Goal: Task Accomplishment & Management: Manage account settings

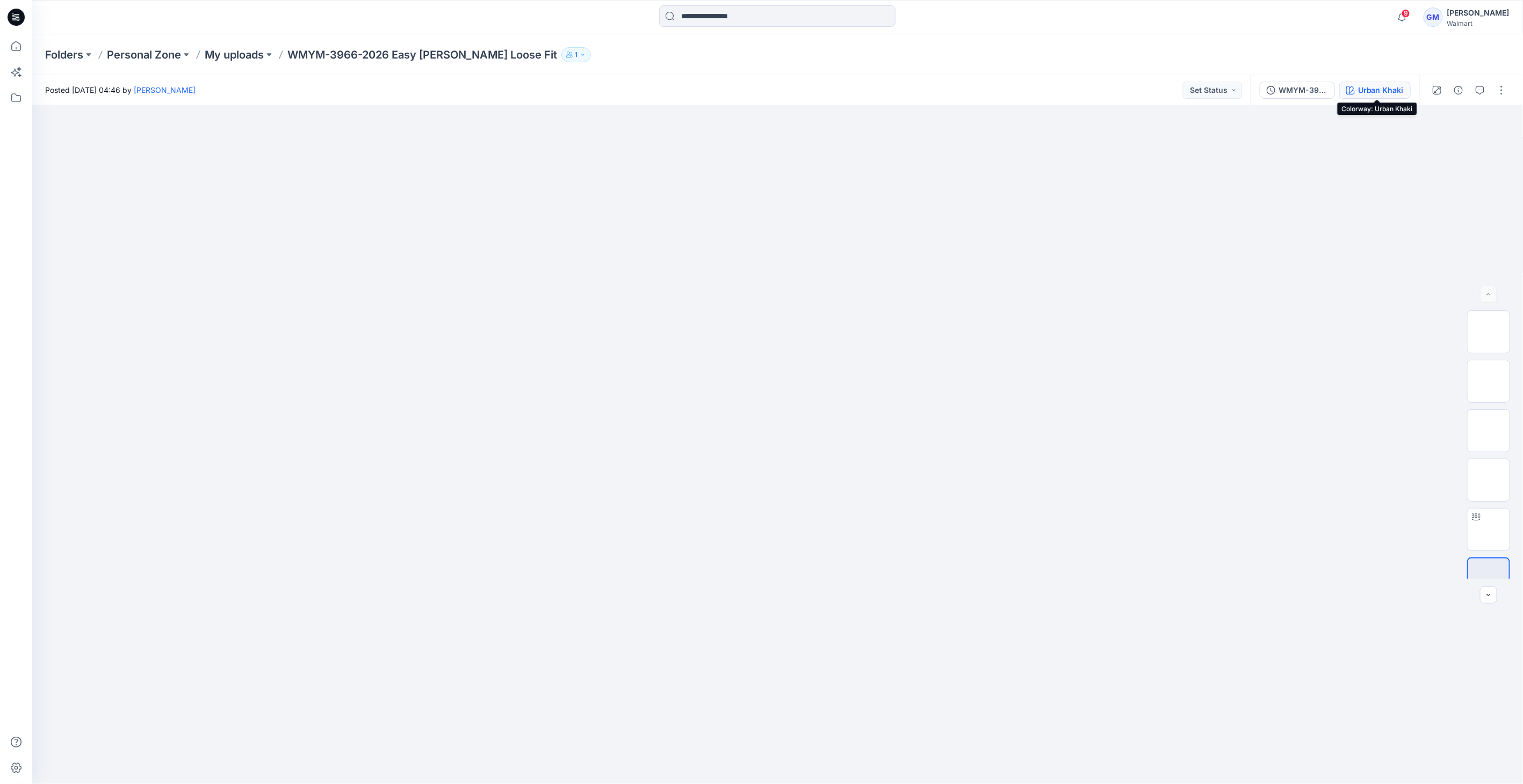
click at [1375, 88] on div "Urban Khaki" at bounding box center [1381, 90] width 46 height 12
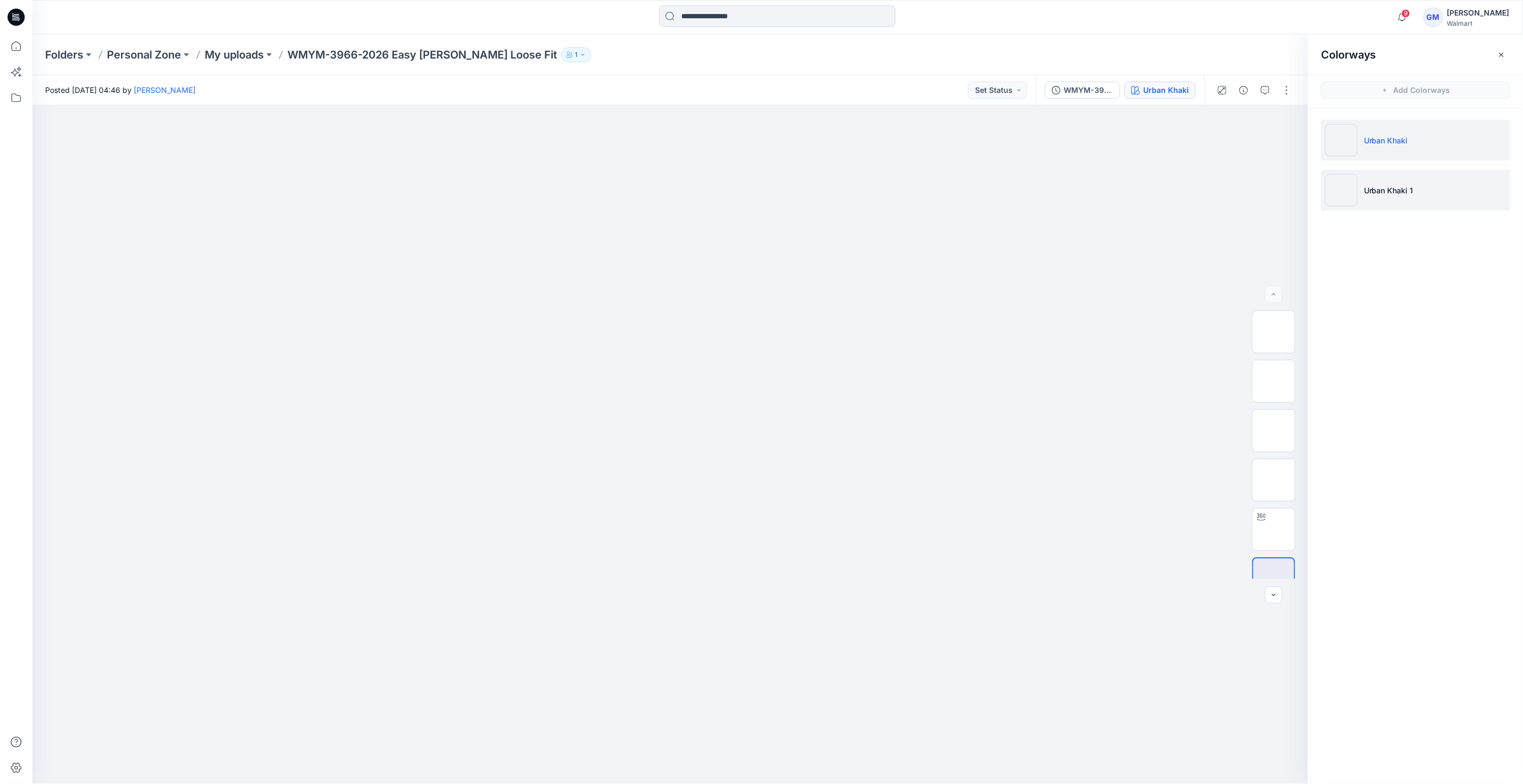
click at [1337, 198] on img at bounding box center [1341, 190] width 32 height 32
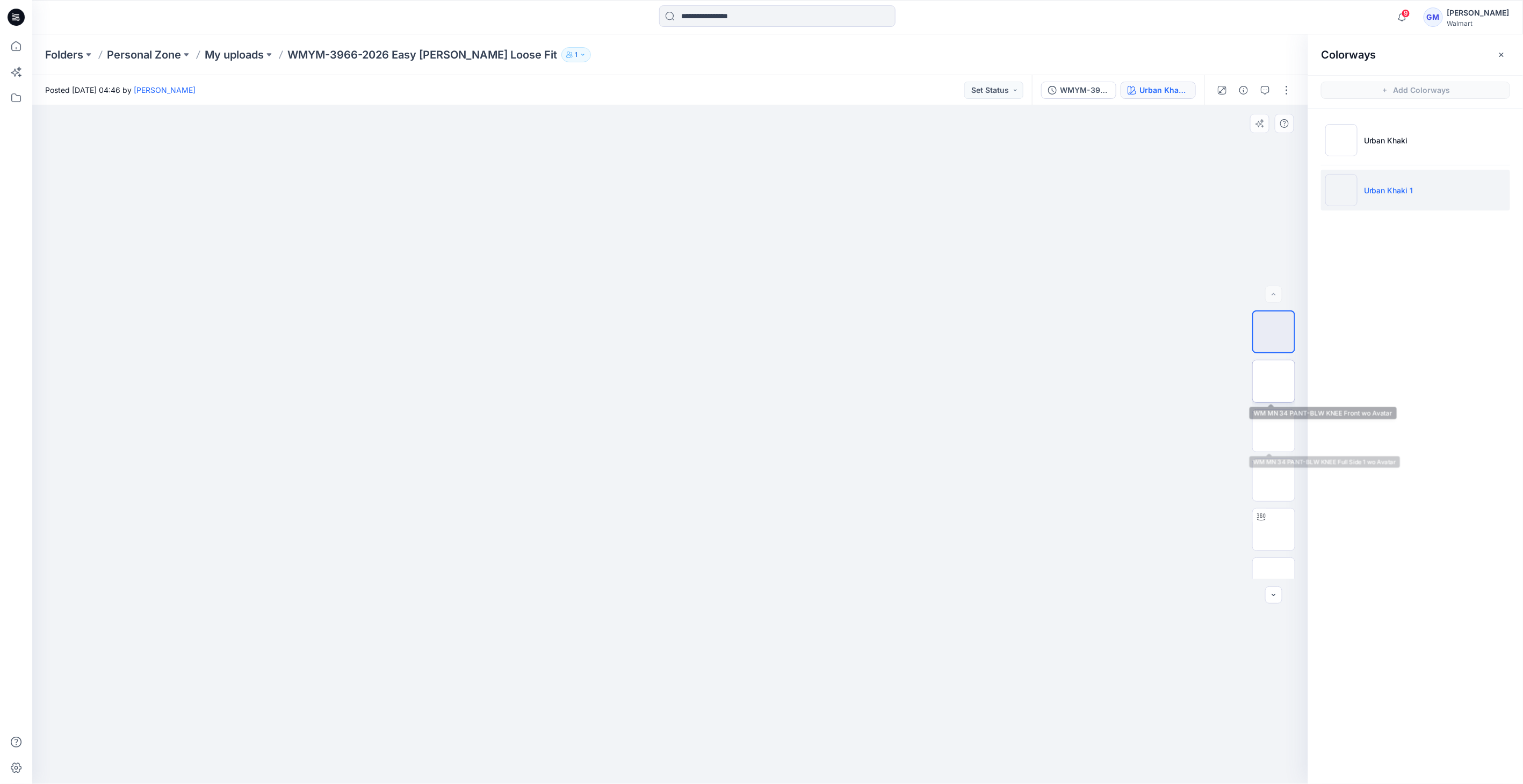
click at [1274, 381] on img at bounding box center [1274, 381] width 0 height 0
click at [1300, 462] on div at bounding box center [1273, 445] width 69 height 268
click at [1290, 419] on img at bounding box center [1274, 431] width 42 height 42
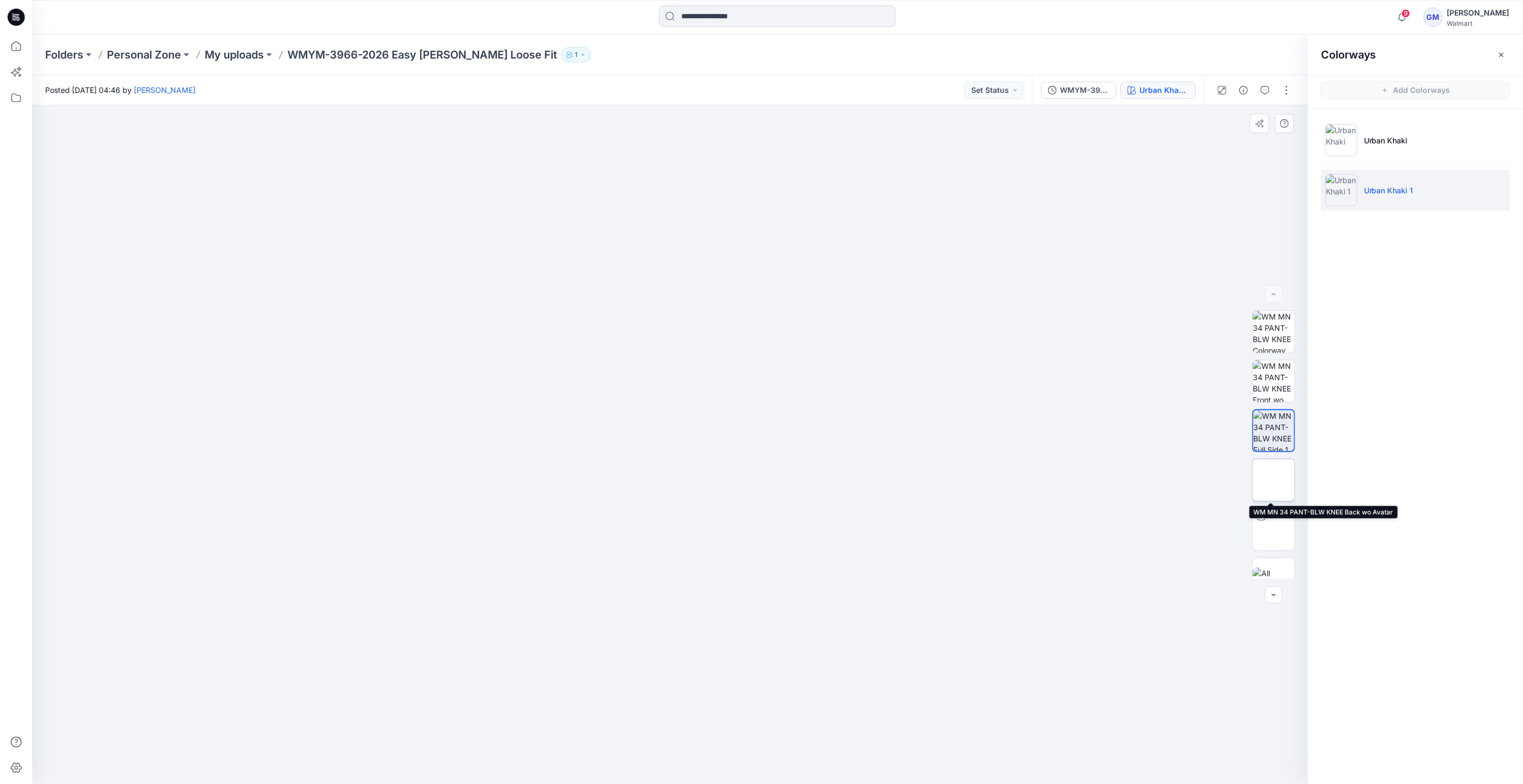
click at [1274, 480] on img at bounding box center [1274, 480] width 0 height 0
click at [1274, 529] on img at bounding box center [1274, 529] width 0 height 0
drag, startPoint x: 718, startPoint y: 764, endPoint x: 783, endPoint y: 728, distance: 74.3
click at [755, 756] on icon at bounding box center [671, 752] width 325 height 40
drag, startPoint x: 703, startPoint y: 757, endPoint x: 658, endPoint y: 757, distance: 45.0
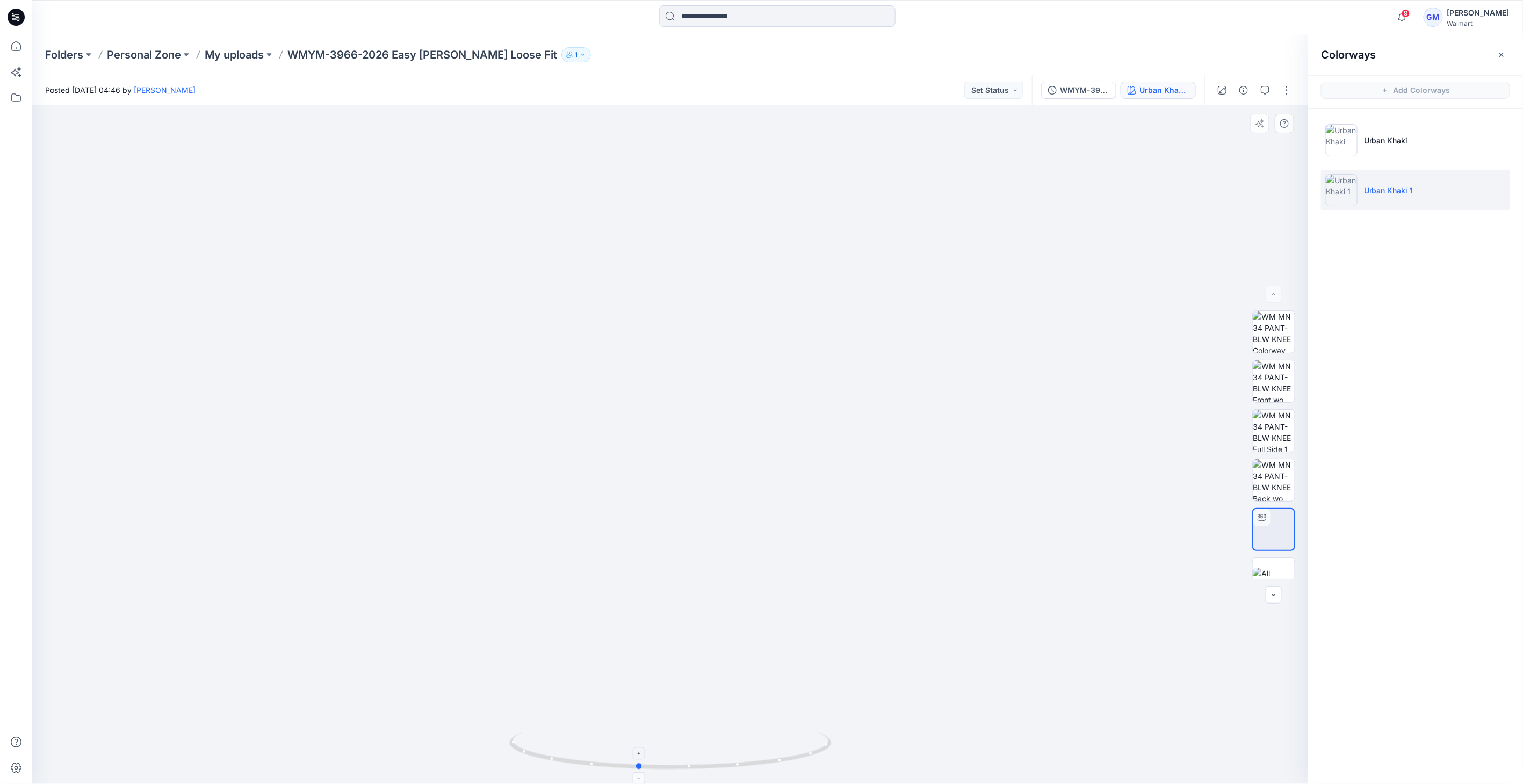
click at [658, 757] on icon at bounding box center [671, 752] width 325 height 40
click at [1264, 344] on img at bounding box center [1274, 332] width 42 height 42
click at [1289, 96] on button "button" at bounding box center [1287, 90] width 17 height 17
click at [1247, 142] on button "Edit" at bounding box center [1242, 145] width 99 height 20
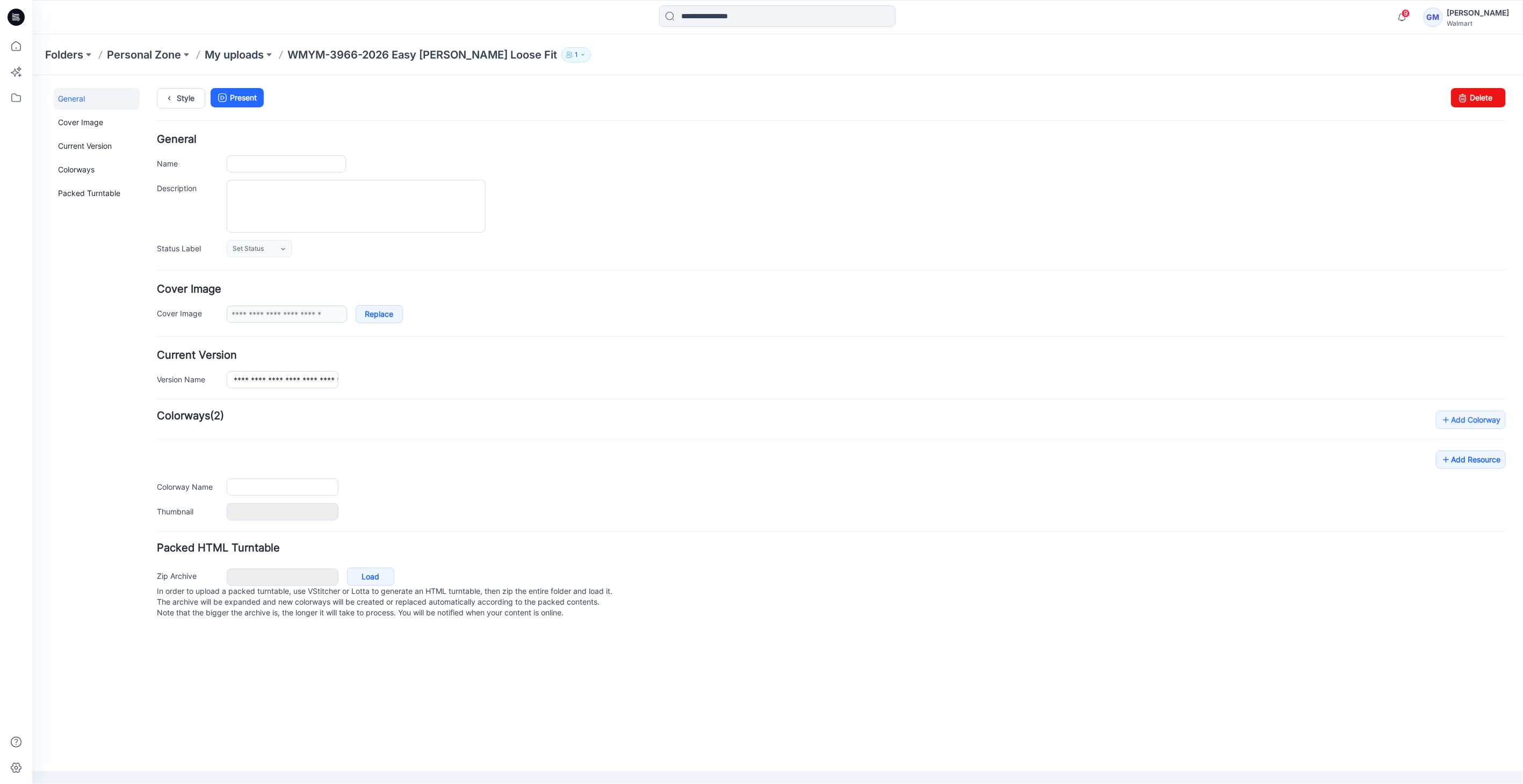
type input "**********"
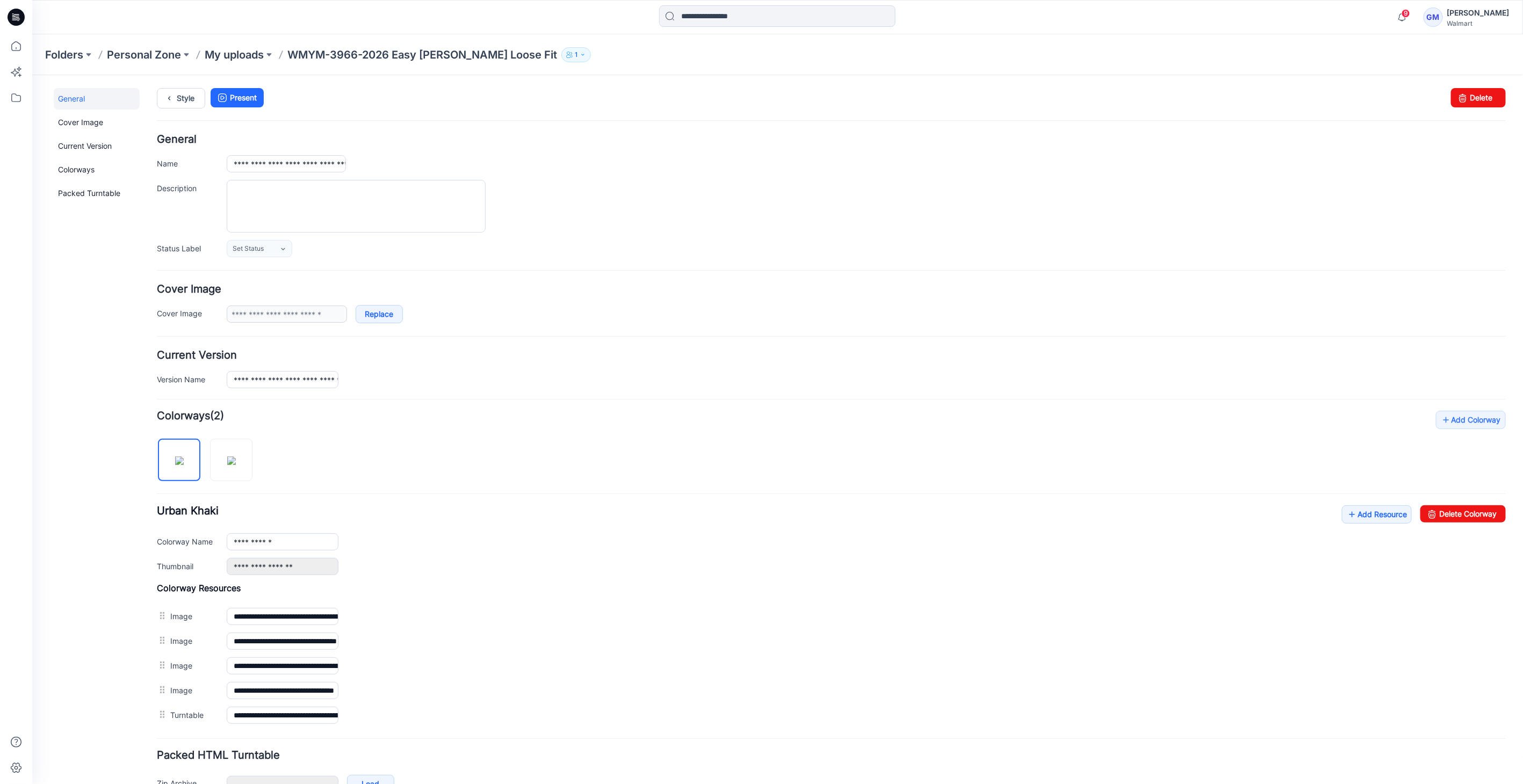
click at [1463, 520] on li "Delete Colorway" at bounding box center [1462, 513] width 85 height 17
click at [320, 545] on input "**********" at bounding box center [282, 541] width 112 height 17
type input "**********"
click at [202, 96] on link "Style" at bounding box center [181, 98] width 48 height 20
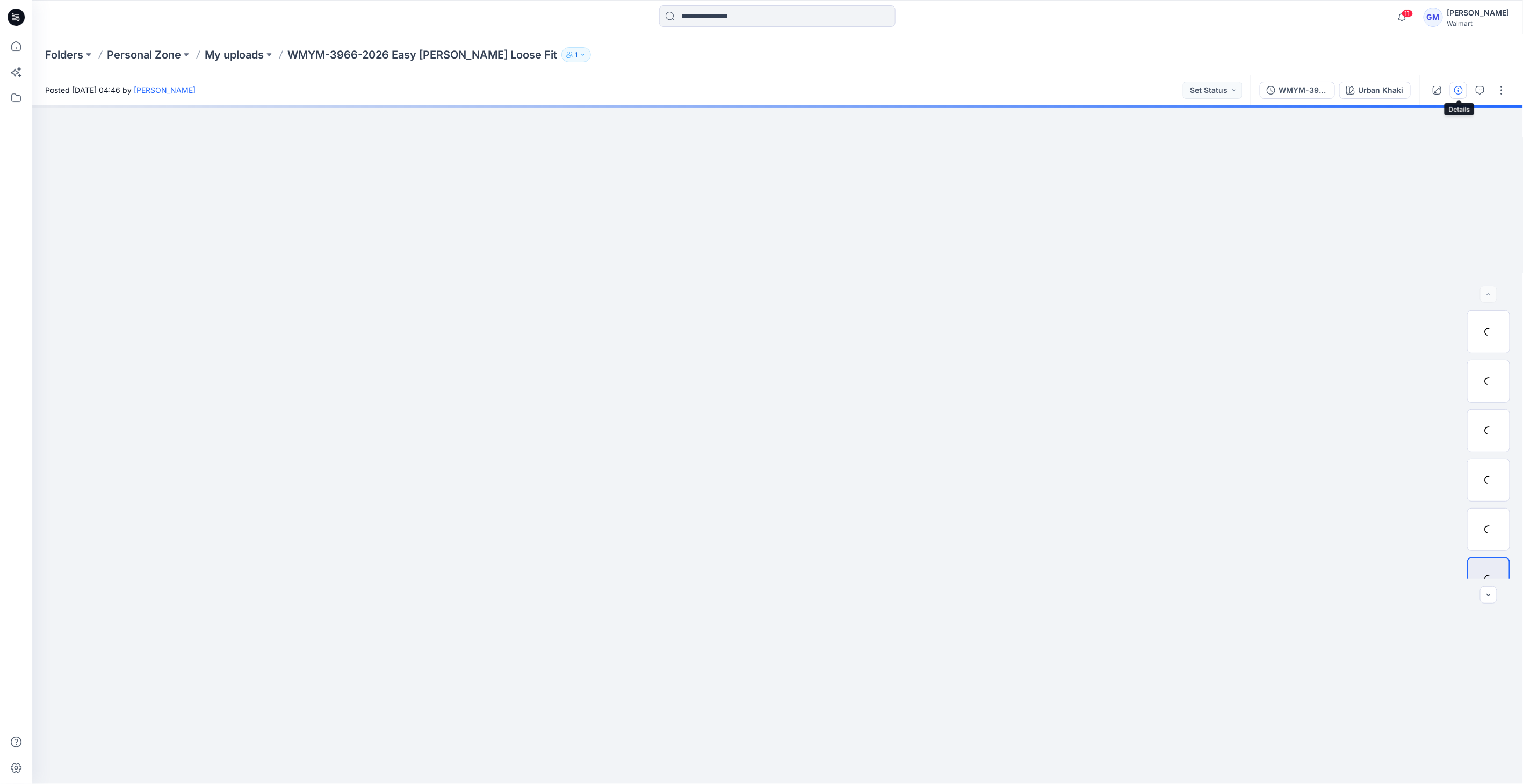
click at [1455, 96] on button "button" at bounding box center [1459, 90] width 17 height 17
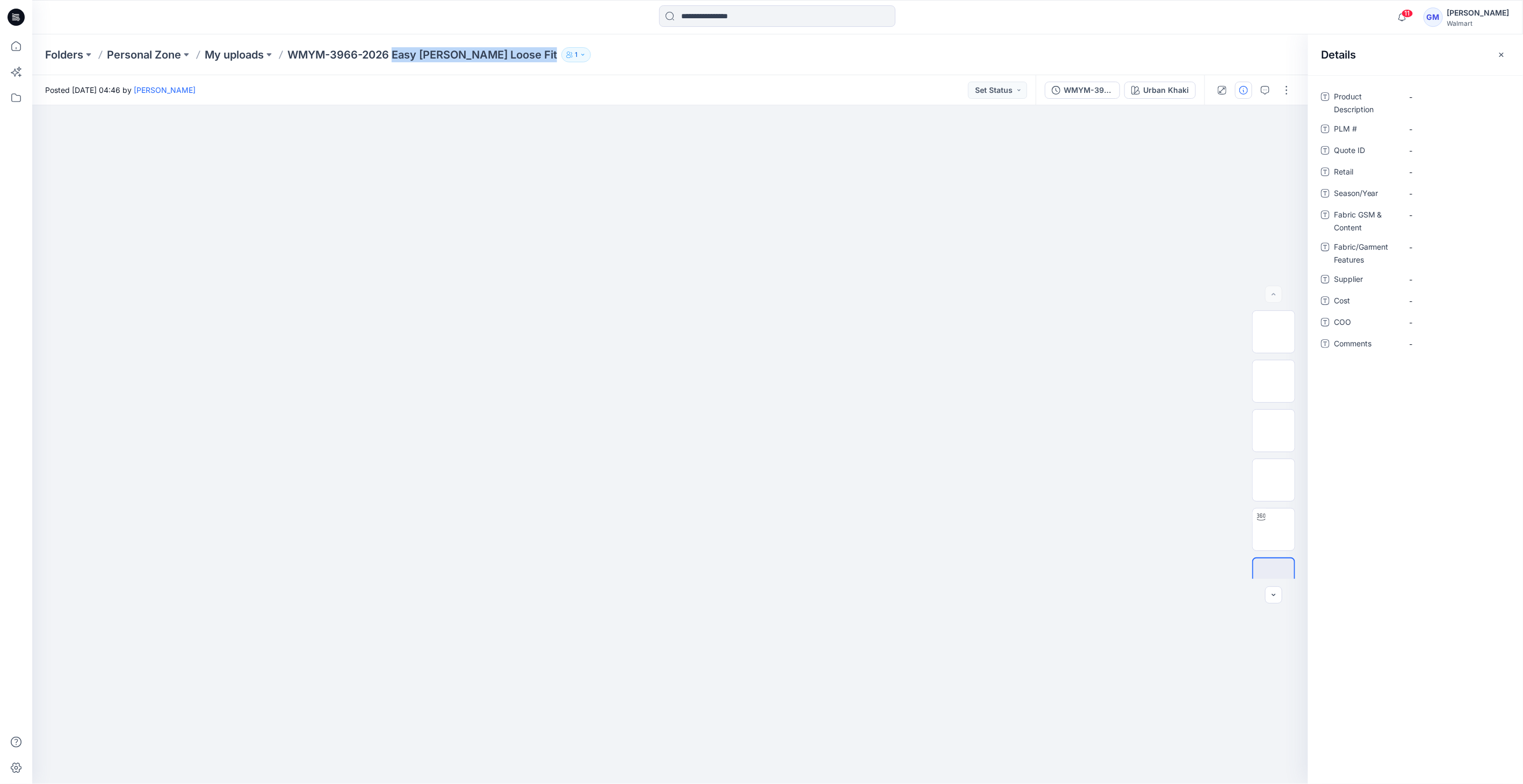
drag, startPoint x: 396, startPoint y: 55, endPoint x: 713, endPoint y: 55, distance: 317.0
click at [713, 55] on div "Folders Personal Zone My uploads WMYM-3966-2026 Easy Carpenter Loose Fit 1" at bounding box center [736, 54] width 1381 height 15
copy div "Easy Carpenter Loose Fit 1"
click at [1433, 85] on div "Product Description - PLM # - Quote ID - Retail - Season/Year - Fabric GSM & Co…" at bounding box center [1415, 430] width 215 height 709
click at [1430, 92] on Description "-" at bounding box center [1456, 97] width 93 height 11
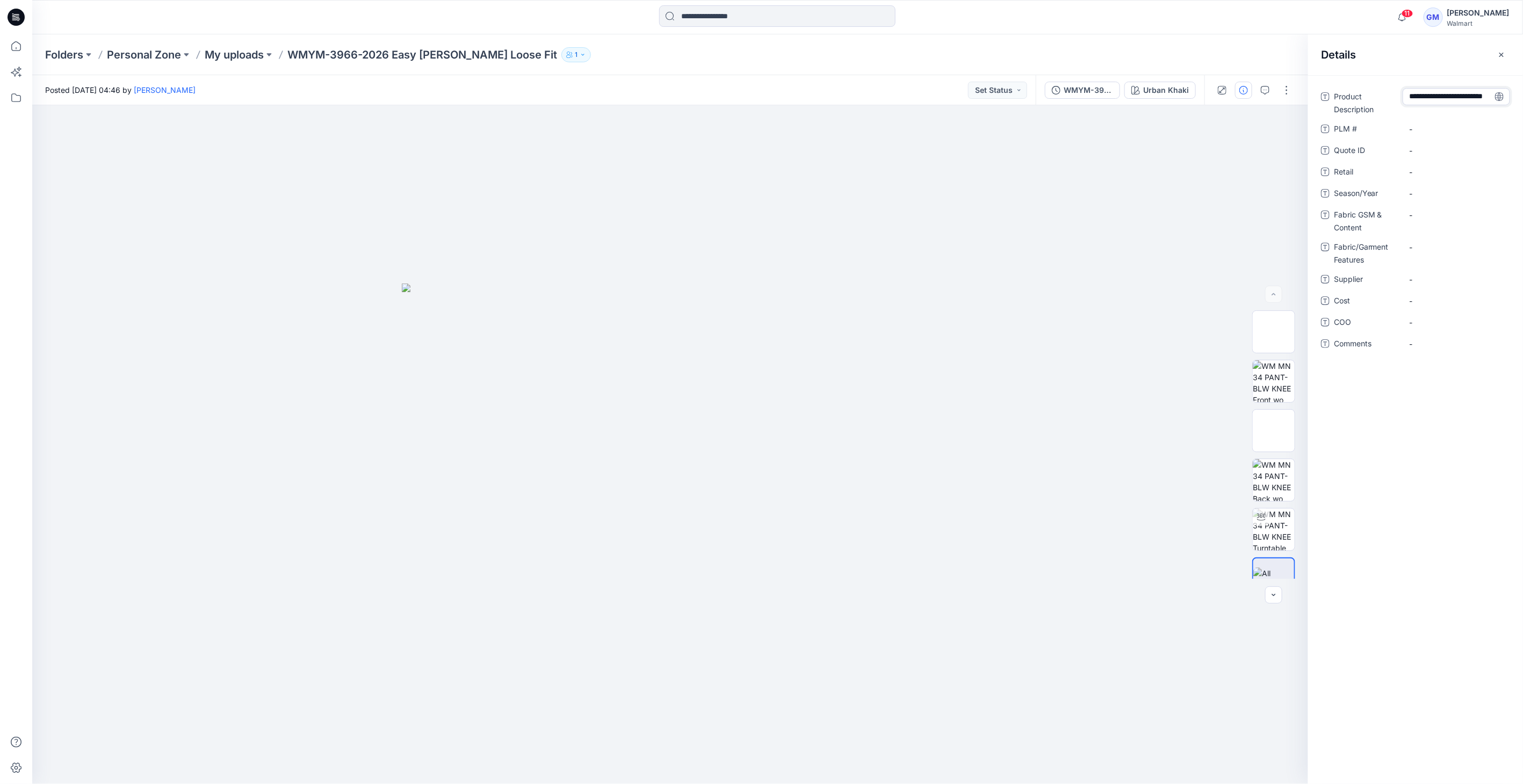
scroll to position [41, 0]
click at [1423, 113] on Description "Easy Carpenter Loose Fit" at bounding box center [1456, 105] width 93 height 34
click at [1418, 121] on textarea "**********" at bounding box center [1456, 104] width 108 height 34
type textarea "**********"
click at [1426, 278] on div "-" at bounding box center [1456, 286] width 108 height 17
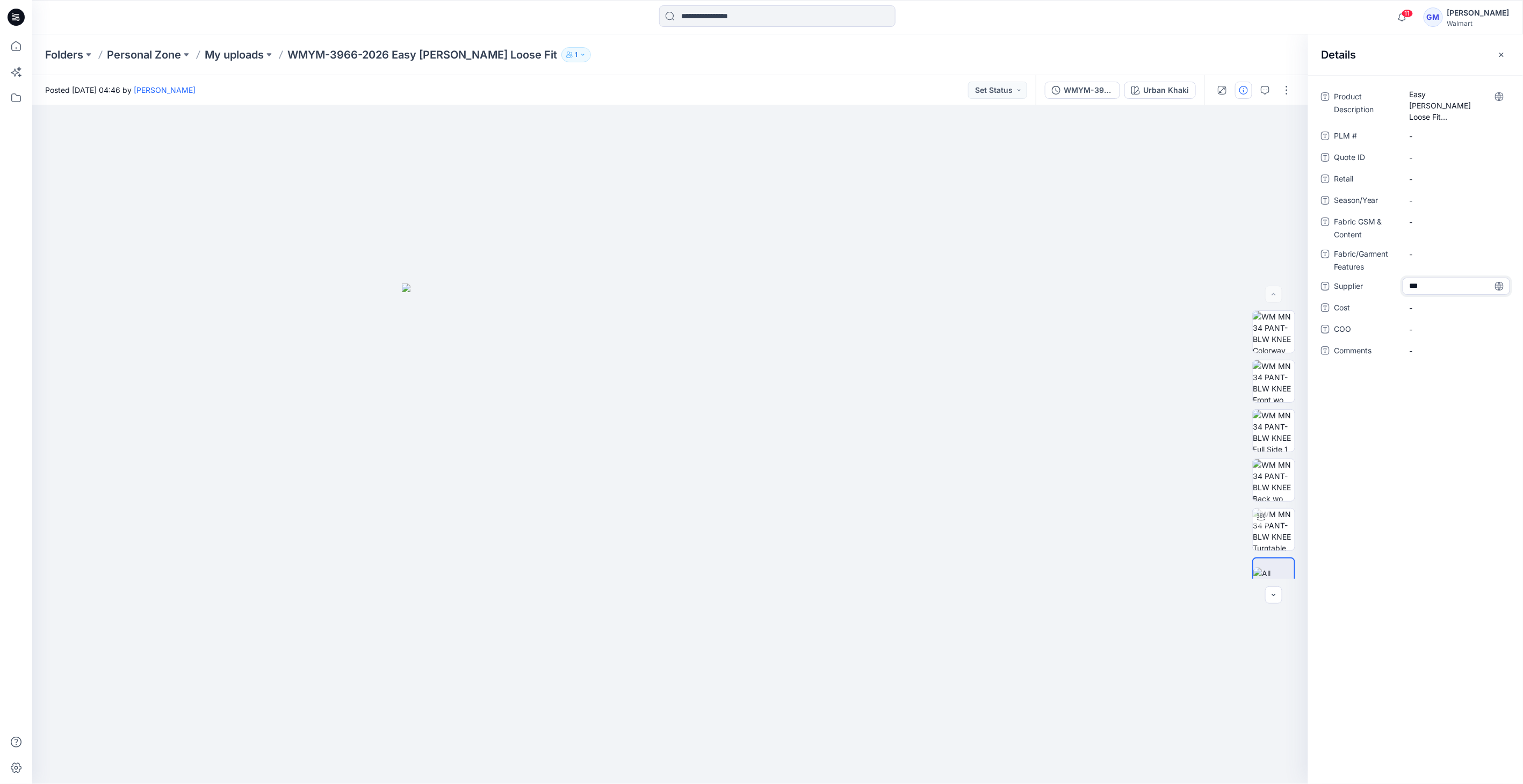
type textarea "****"
click at [1449, 324] on span "-" at bounding box center [1456, 330] width 93 height 11
type textarea "**"
click at [1422, 196] on span "-" at bounding box center [1456, 200] width 93 height 11
type textarea "**********"
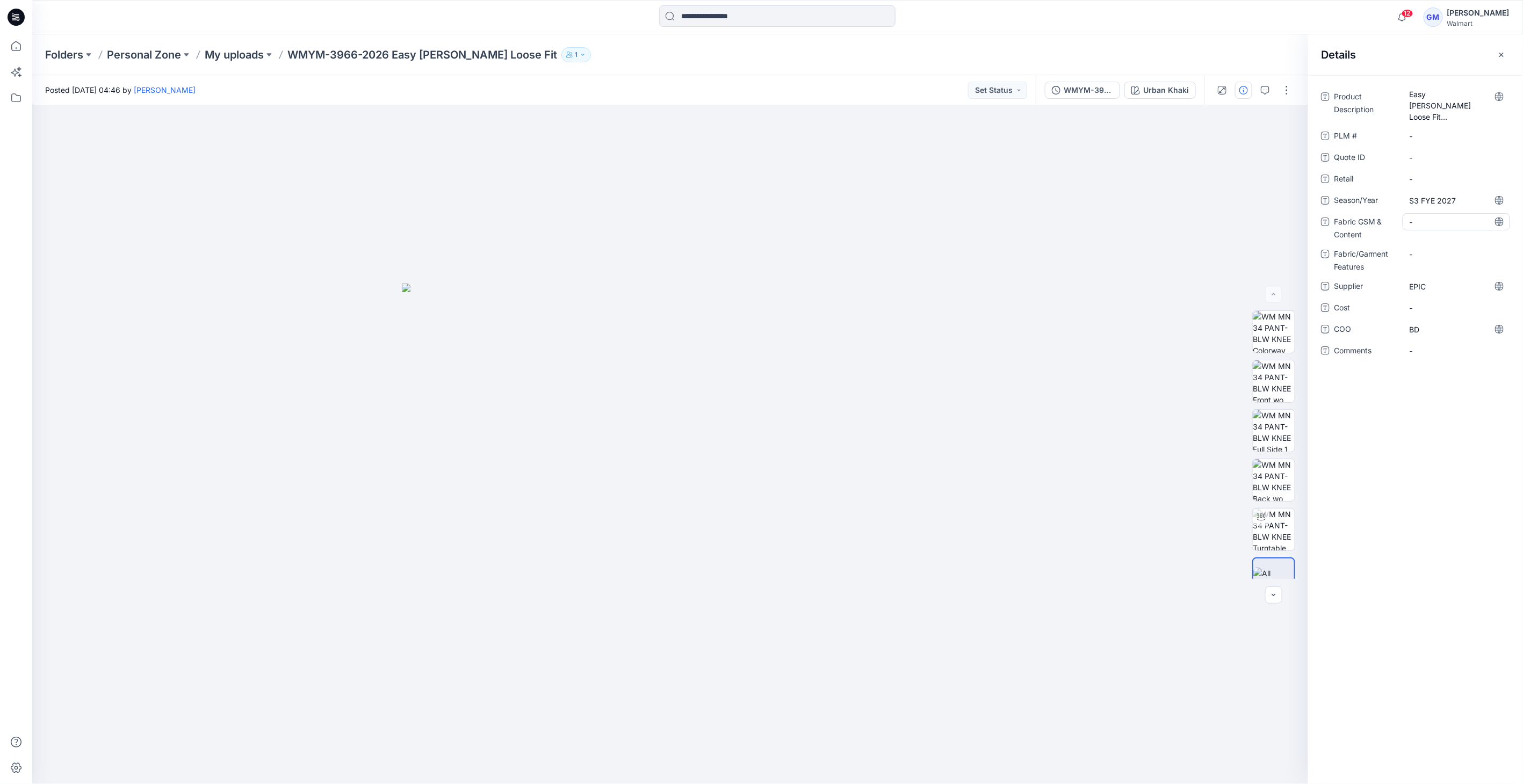
click at [1437, 226] on Content "-" at bounding box center [1456, 222] width 93 height 11
click at [1154, 88] on div "Urban Khaki" at bounding box center [1166, 90] width 46 height 12
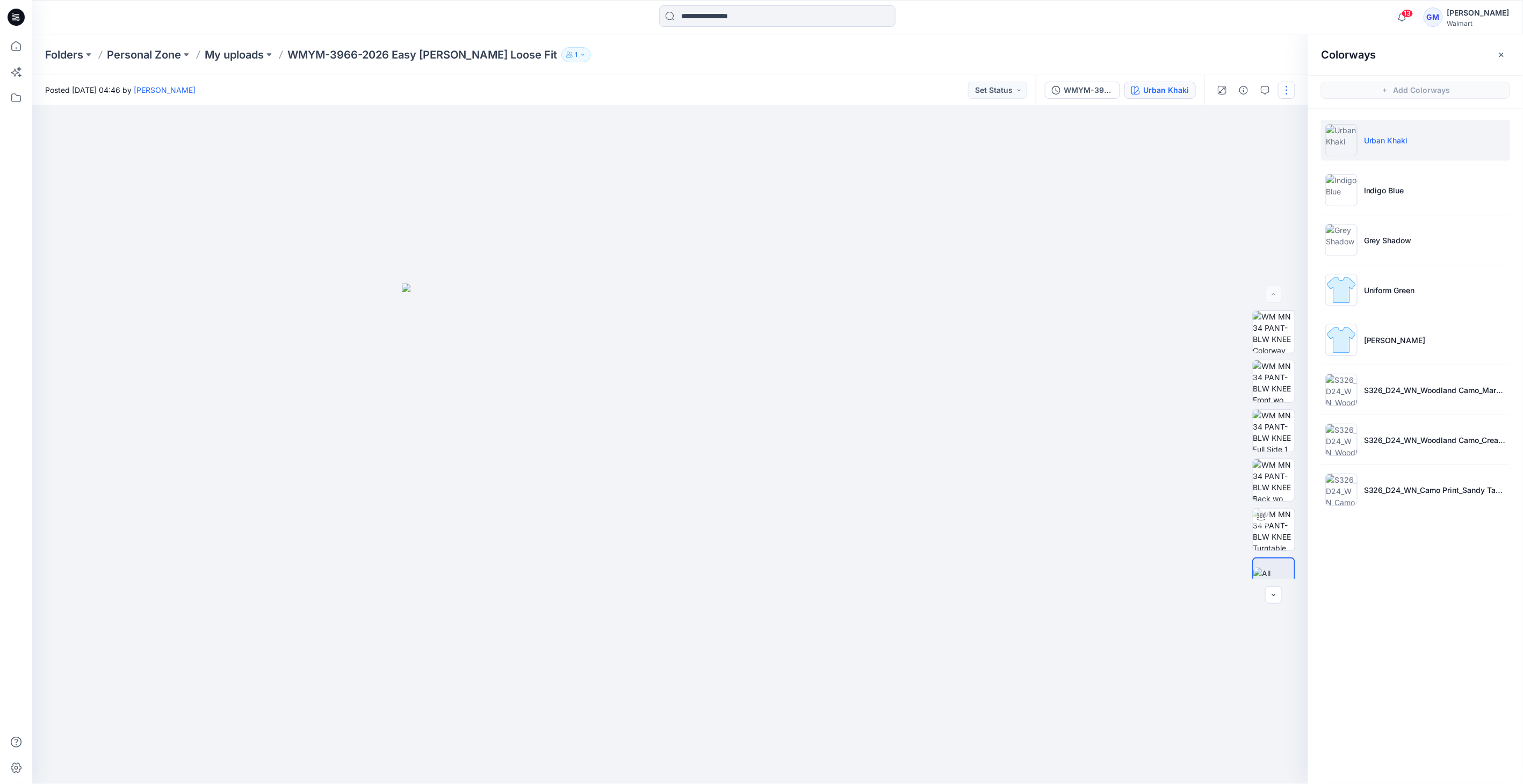
click at [1291, 85] on button "button" at bounding box center [1287, 90] width 17 height 17
click at [1230, 147] on button "Edit" at bounding box center [1242, 145] width 99 height 20
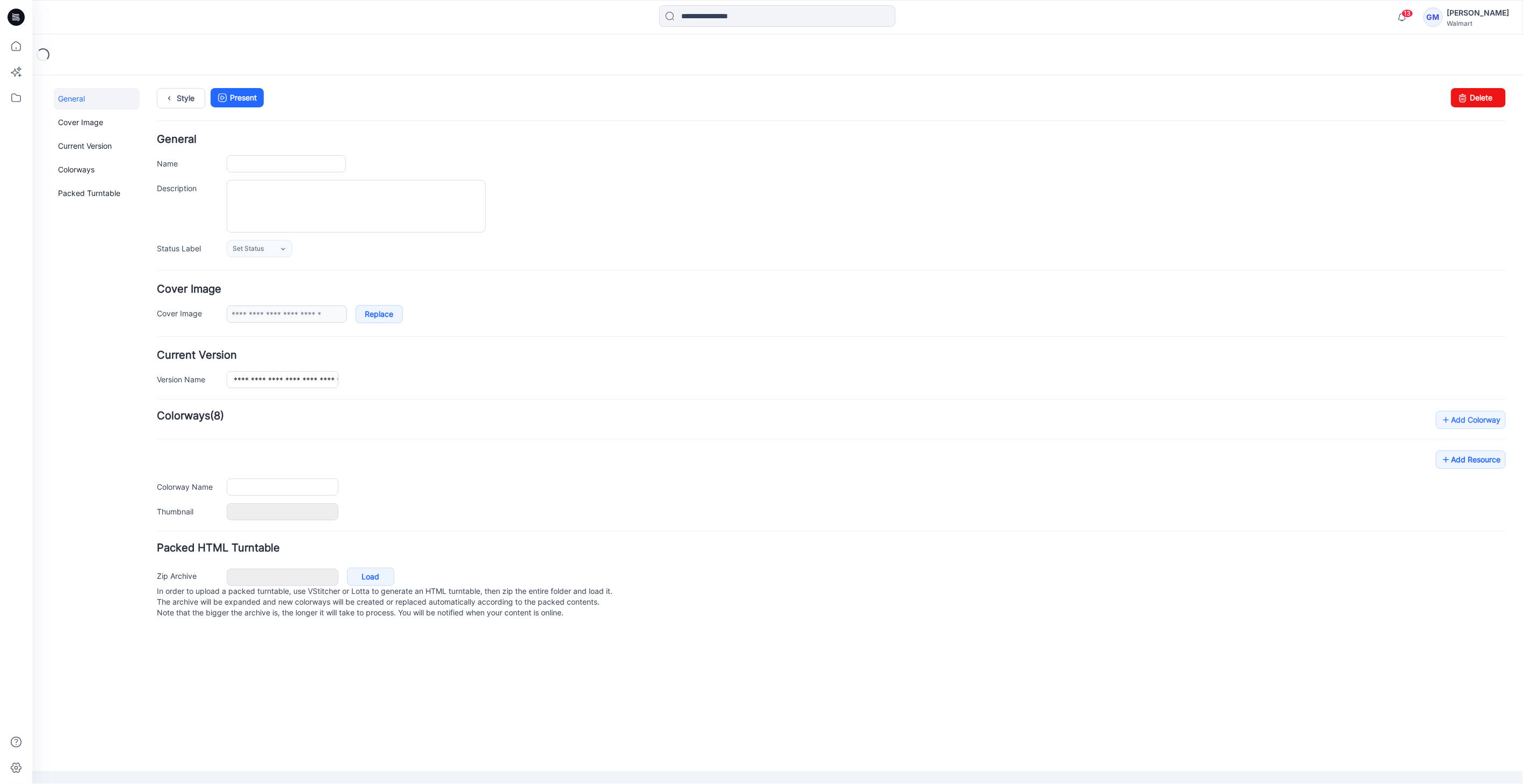
type input "**********"
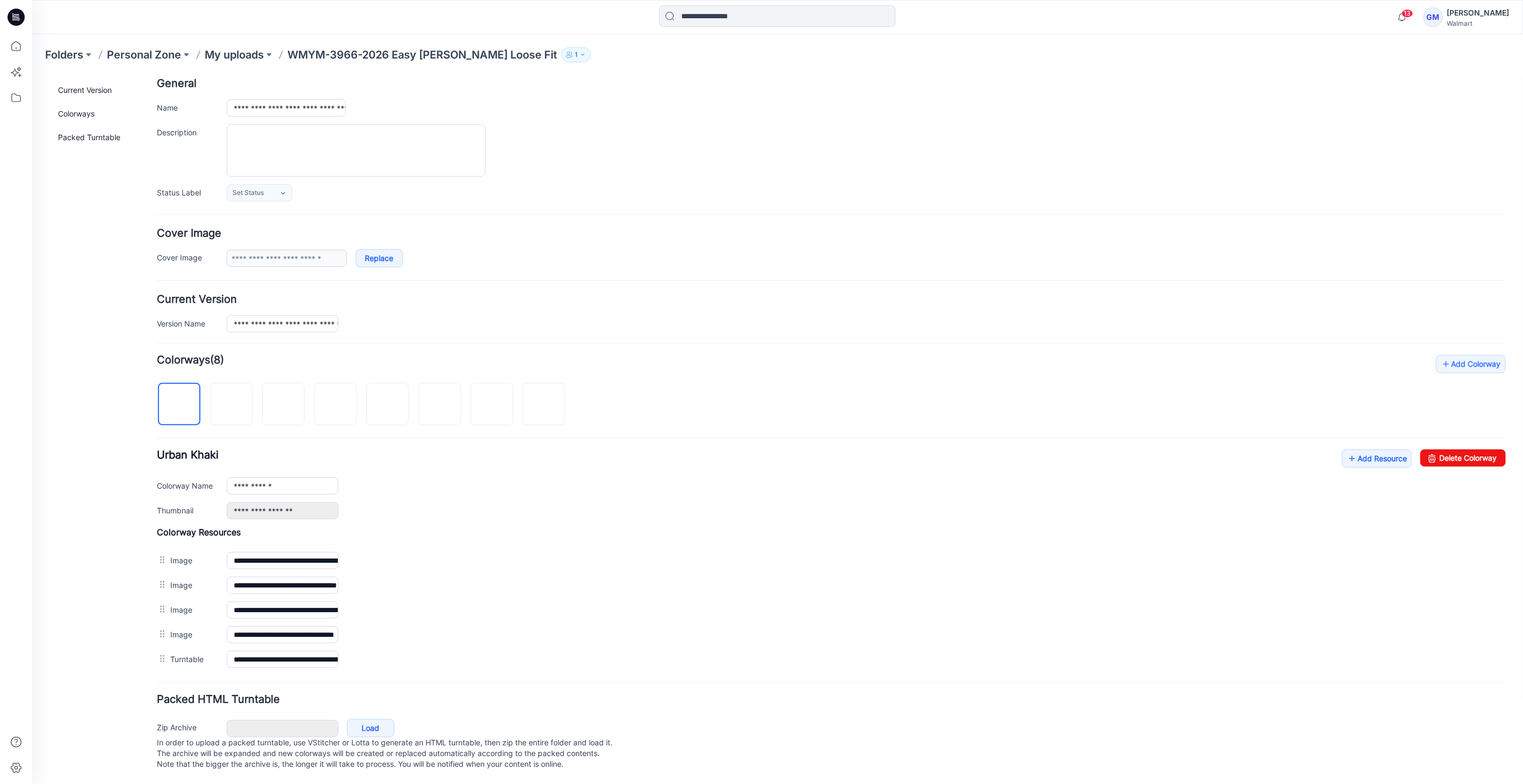
scroll to position [62, 0]
click at [1383, 449] on link "Add Resource" at bounding box center [1376, 458] width 70 height 19
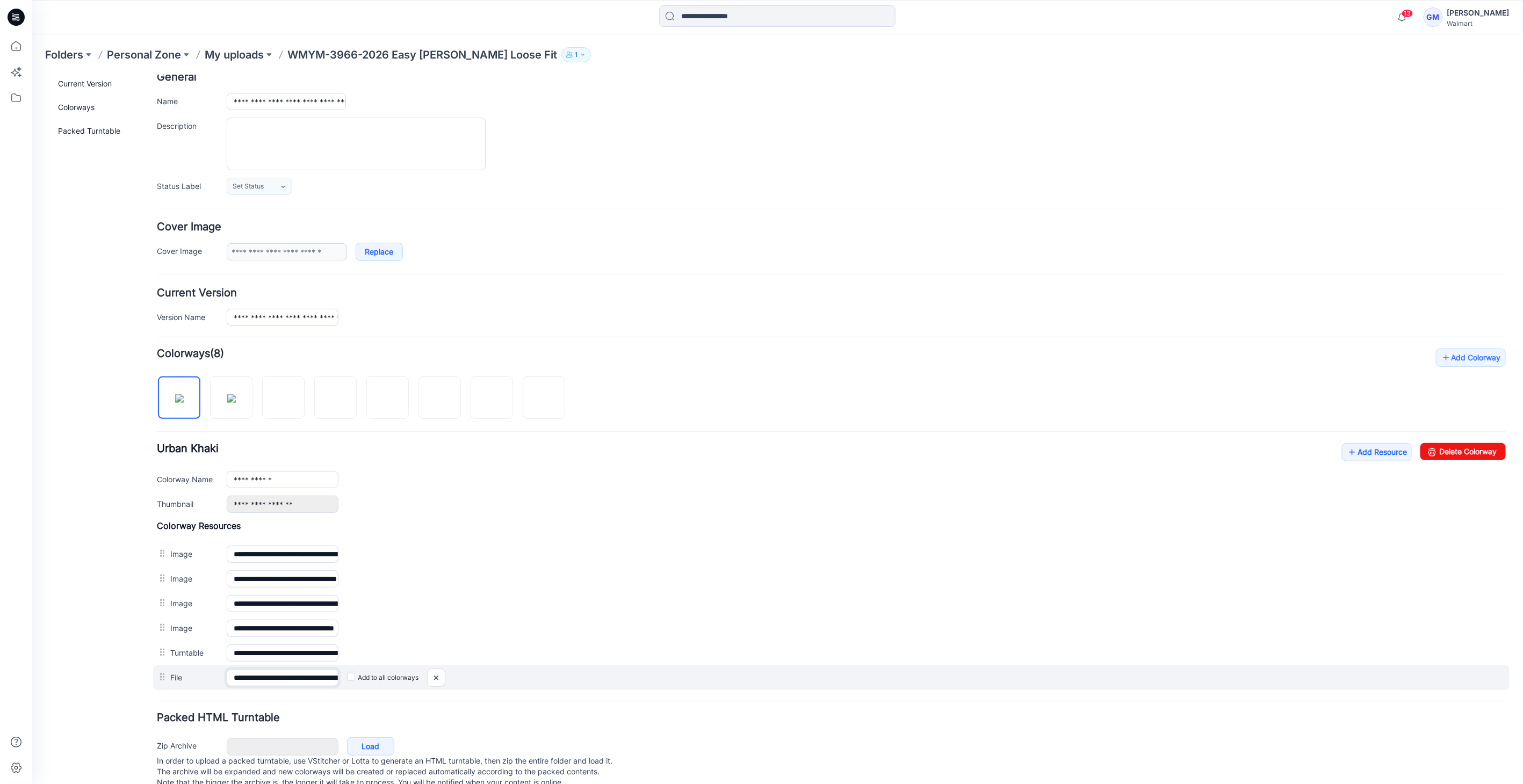
scroll to position [0, 172]
drag, startPoint x: 290, startPoint y: 675, endPoint x: 394, endPoint y: 675, distance: 104.0
click at [394, 675] on div "**********" at bounding box center [831, 677] width 1357 height 25
click at [439, 671] on img at bounding box center [435, 677] width 17 height 18
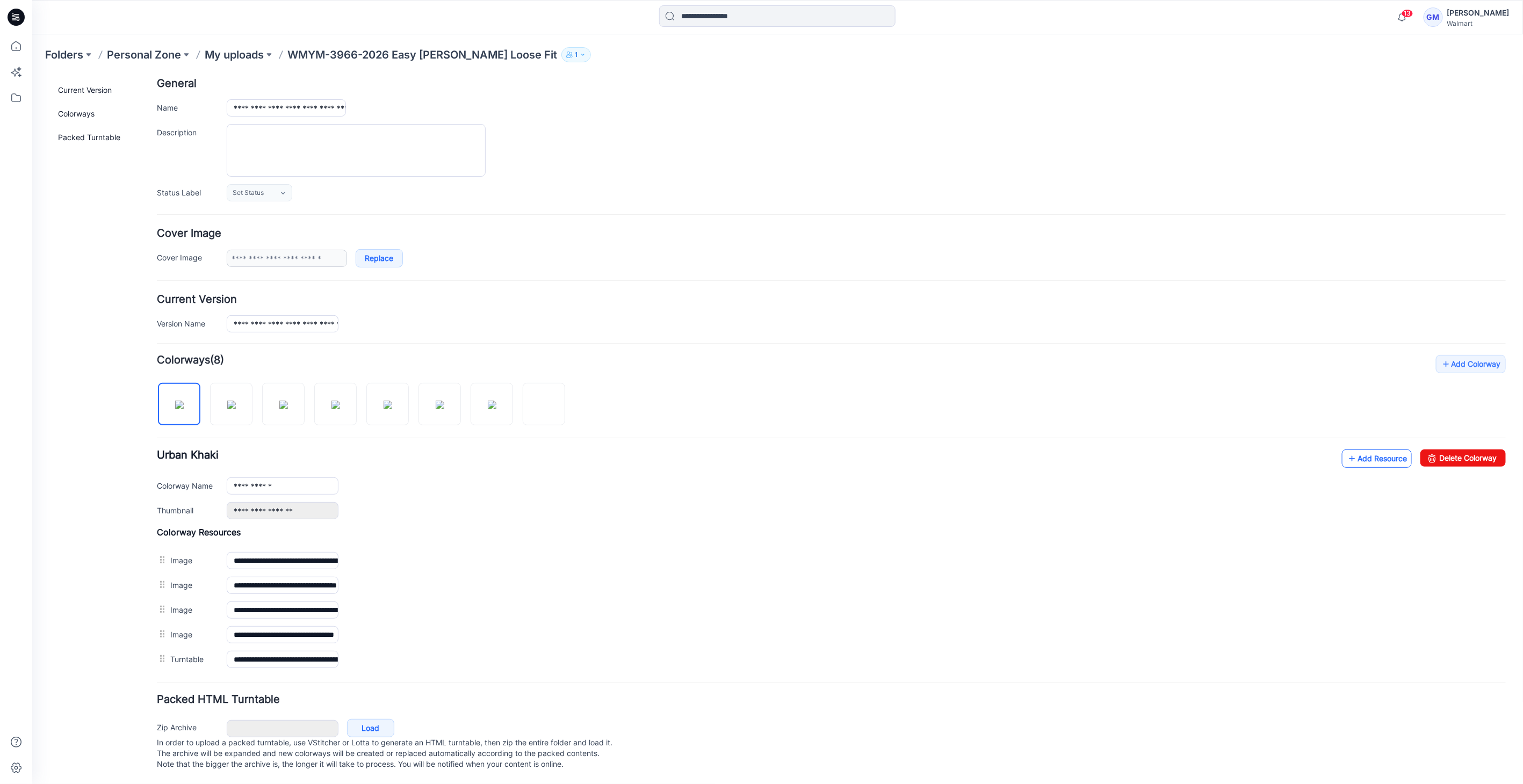
click at [1355, 453] on link "Add Resource" at bounding box center [1376, 458] width 70 height 19
click at [56, 557] on div "General Cover Image Current Version Colorways Packed Turntable" at bounding box center [96, 407] width 86 height 752
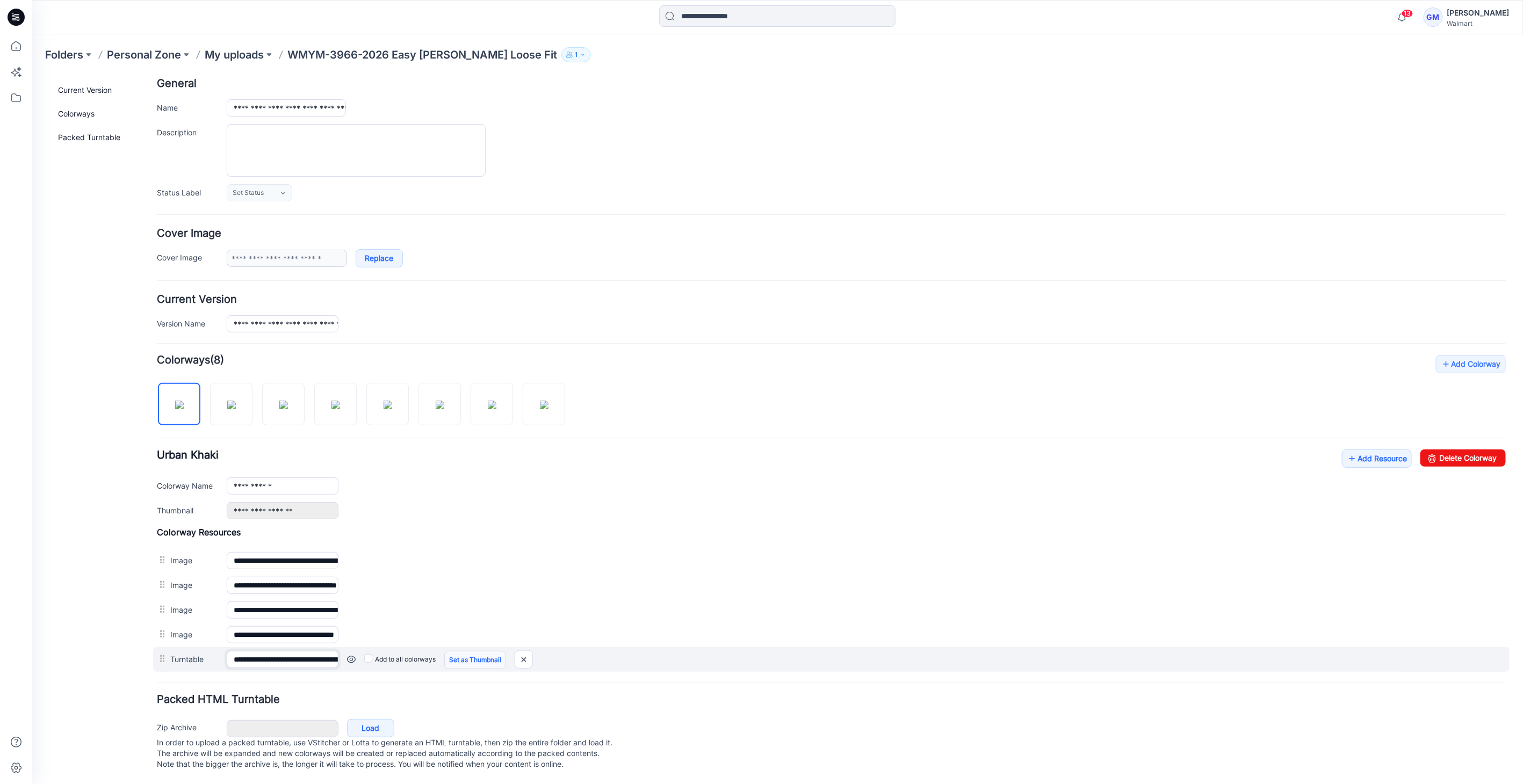
scroll to position [0, 76]
drag, startPoint x: 247, startPoint y: 648, endPoint x: 453, endPoint y: 647, distance: 206.0
click at [455, 648] on div "**********" at bounding box center [831, 659] width 1357 height 25
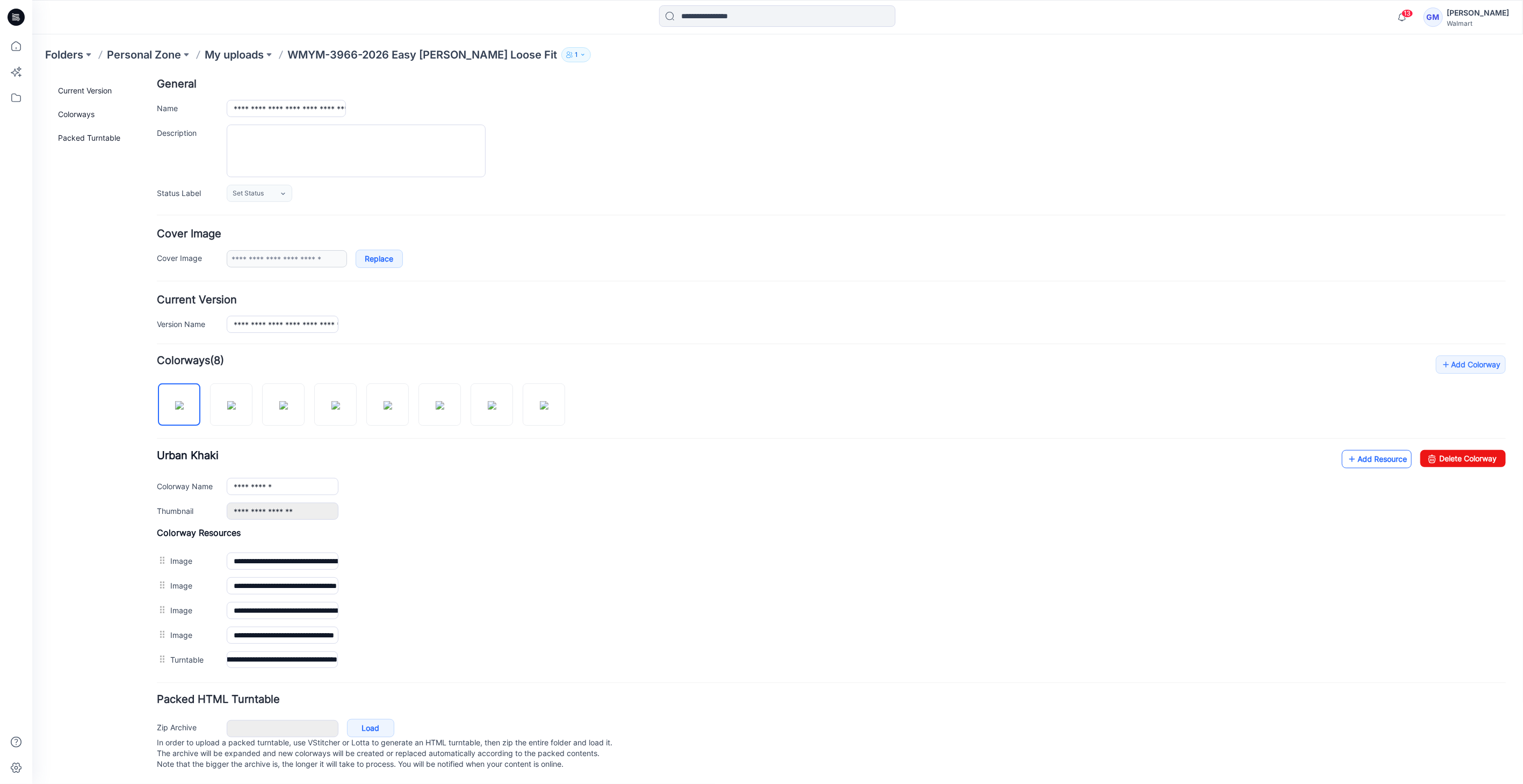
scroll to position [0, 0]
click at [1346, 455] on icon at bounding box center [1351, 459] width 11 height 17
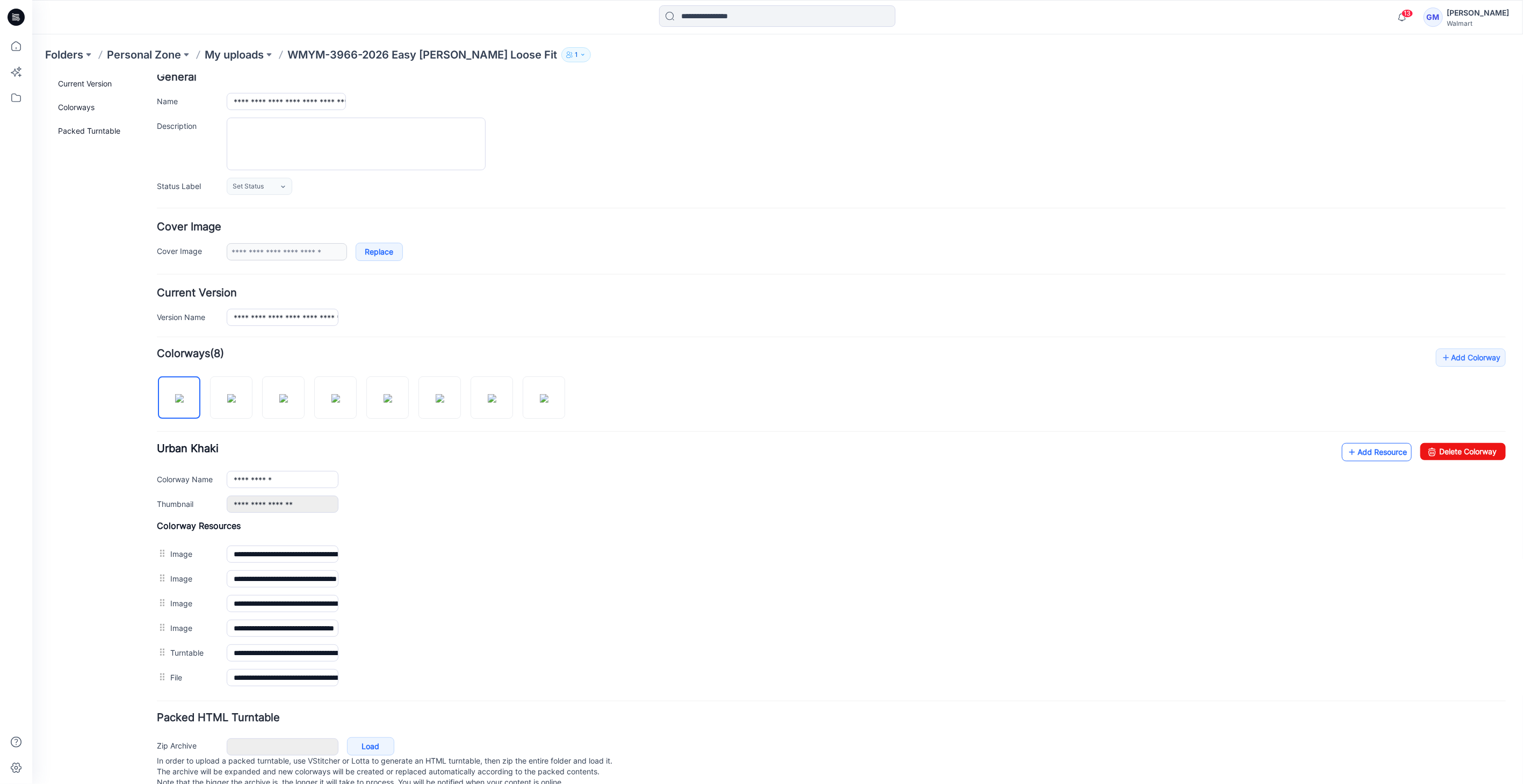
click at [1373, 445] on link "Add Resource" at bounding box center [1376, 452] width 70 height 19
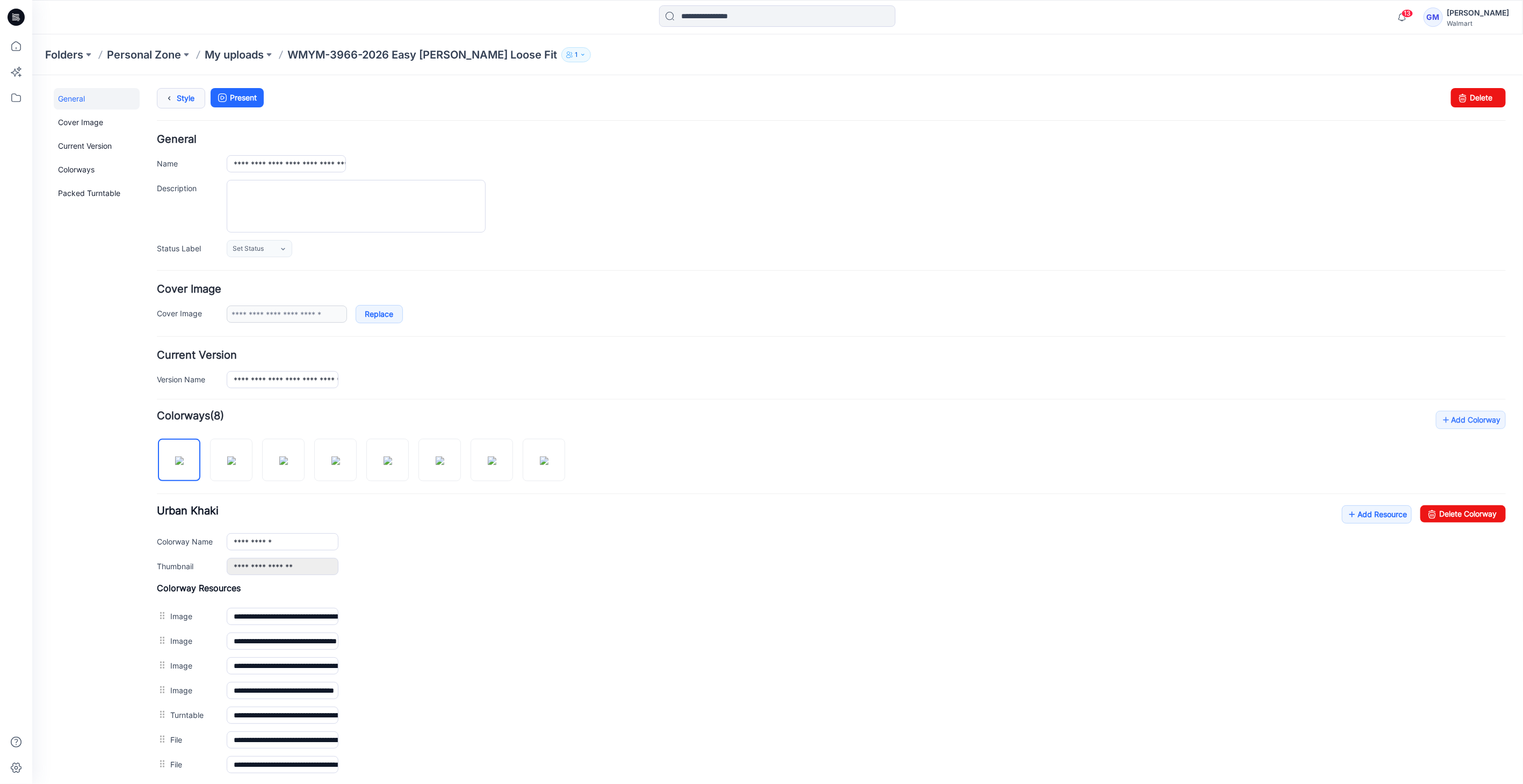
click at [180, 96] on link "Style" at bounding box center [181, 98] width 48 height 20
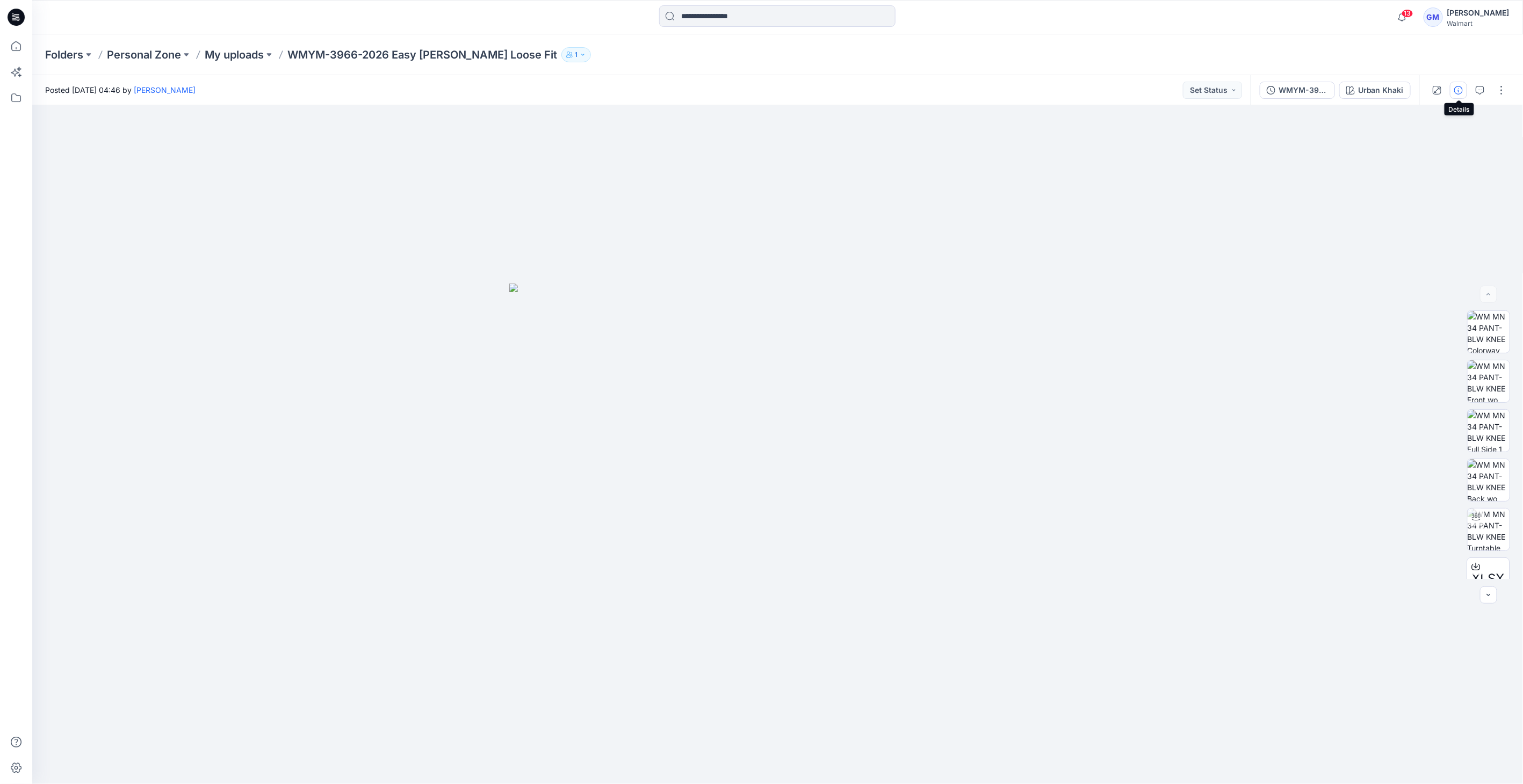
click at [1455, 86] on icon "button" at bounding box center [1459, 90] width 9 height 9
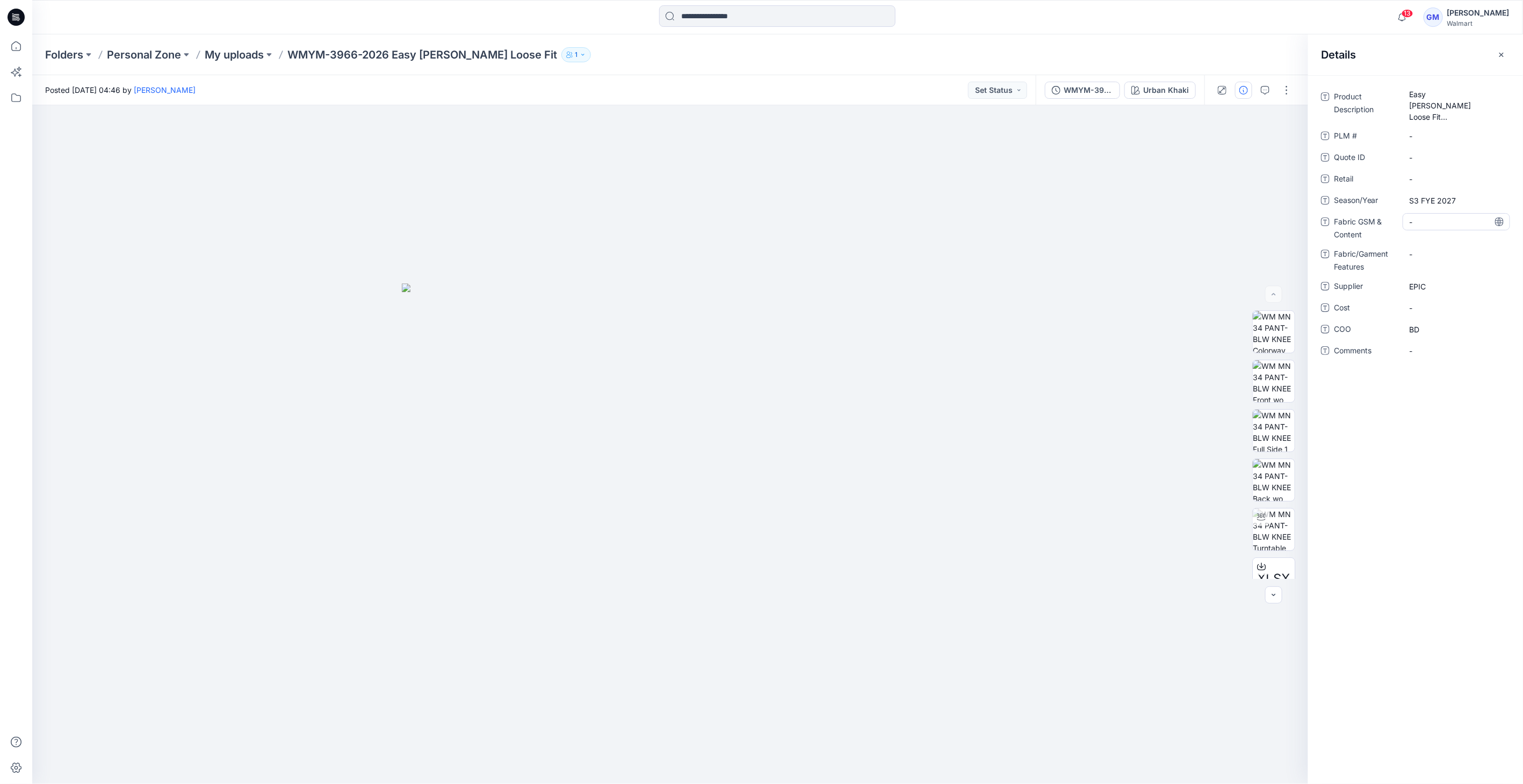
click at [1418, 223] on Content "-" at bounding box center [1456, 222] width 93 height 11
type textarea "**********"
click at [1414, 239] on Content "Opt1: 100% Cotton, 392 gsm, 11.55oz, Opt2: 100% BCI Cotton, 380gsm, 11.2oz" at bounding box center [1456, 231] width 93 height 34
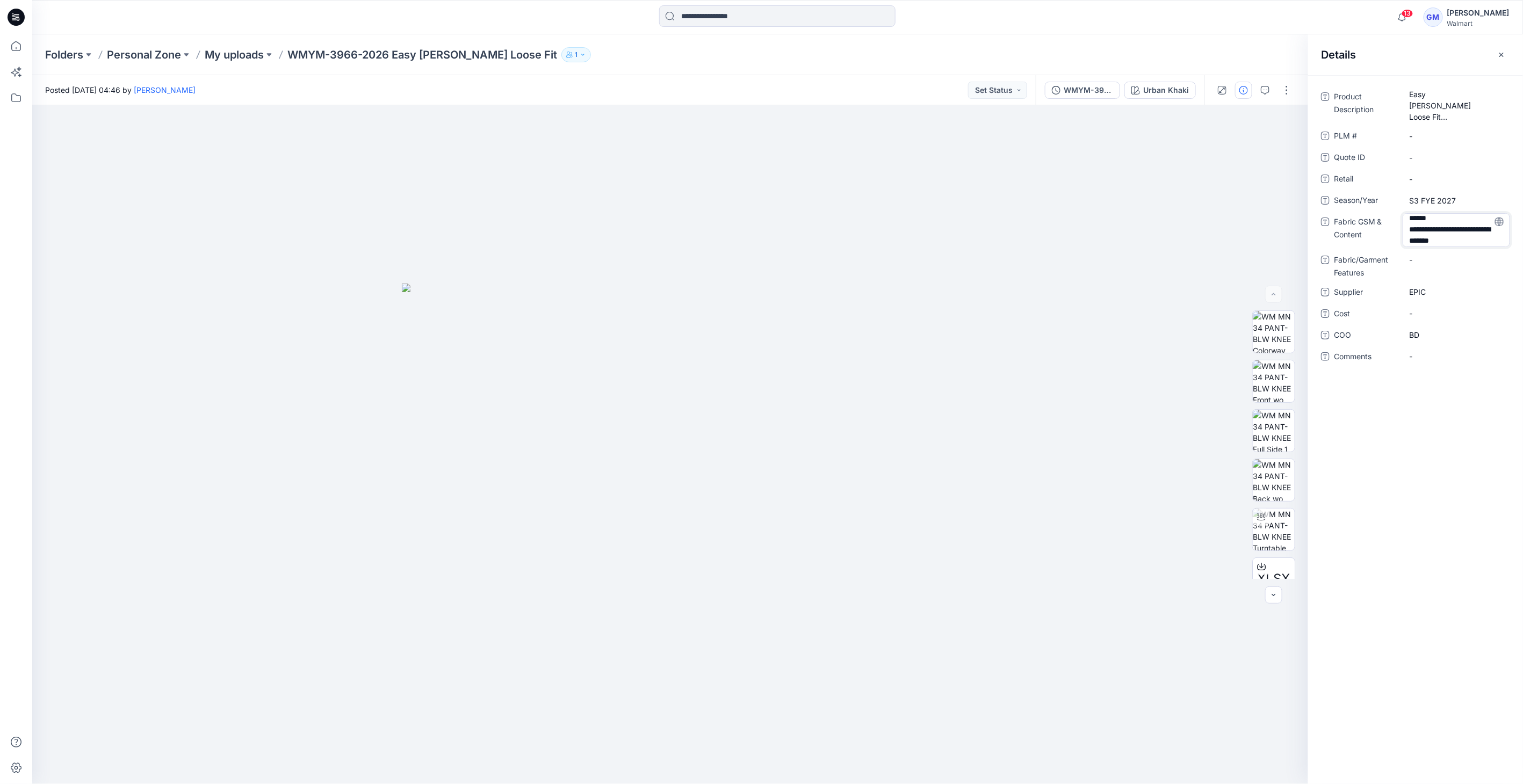
scroll to position [25, 0]
click at [242, 55] on p "My uploads" at bounding box center [234, 54] width 59 height 15
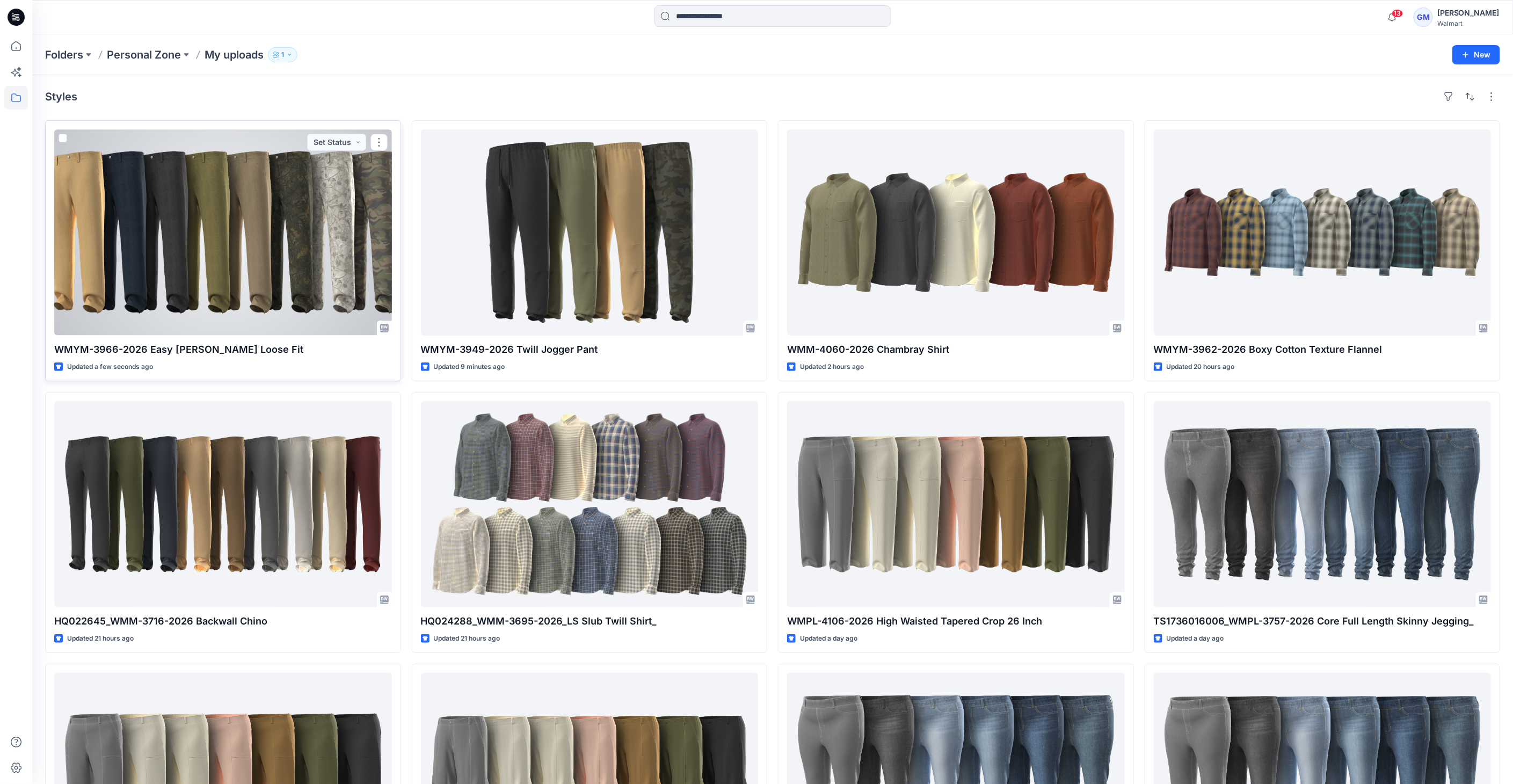
click at [278, 223] on div at bounding box center [223, 232] width 338 height 206
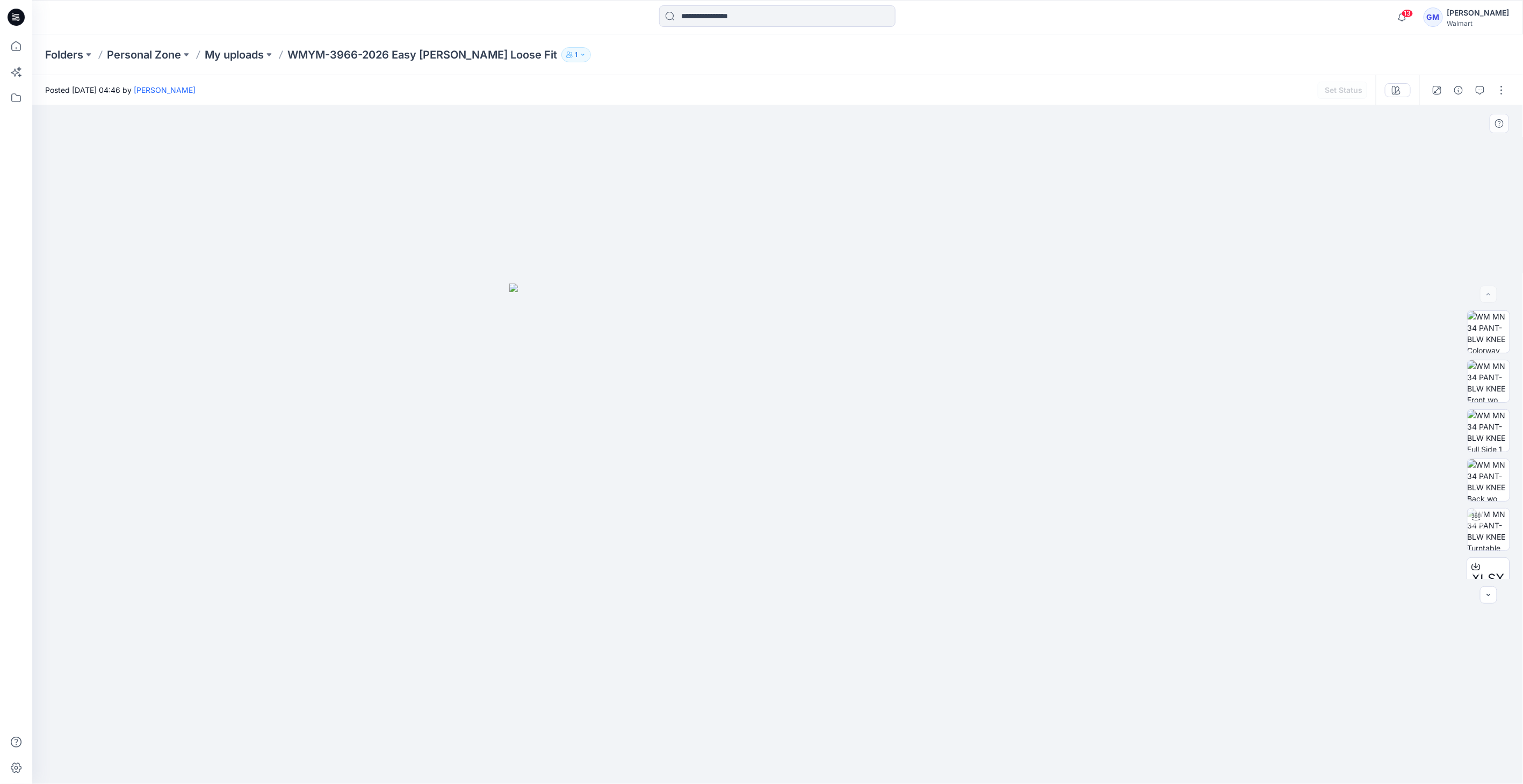
scroll to position [59, 0]
click at [1464, 85] on button "button" at bounding box center [1459, 90] width 17 height 17
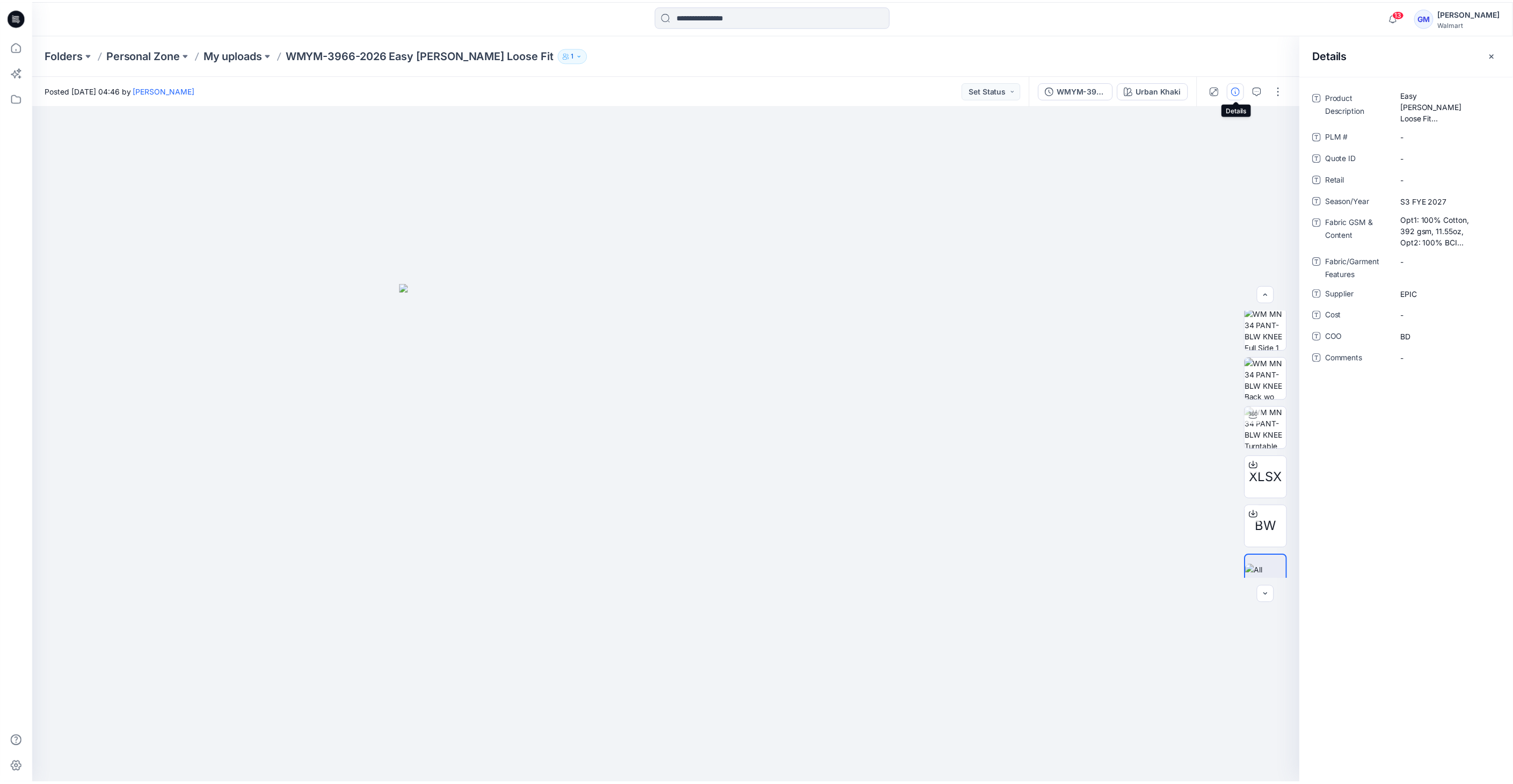
scroll to position [120, 0]
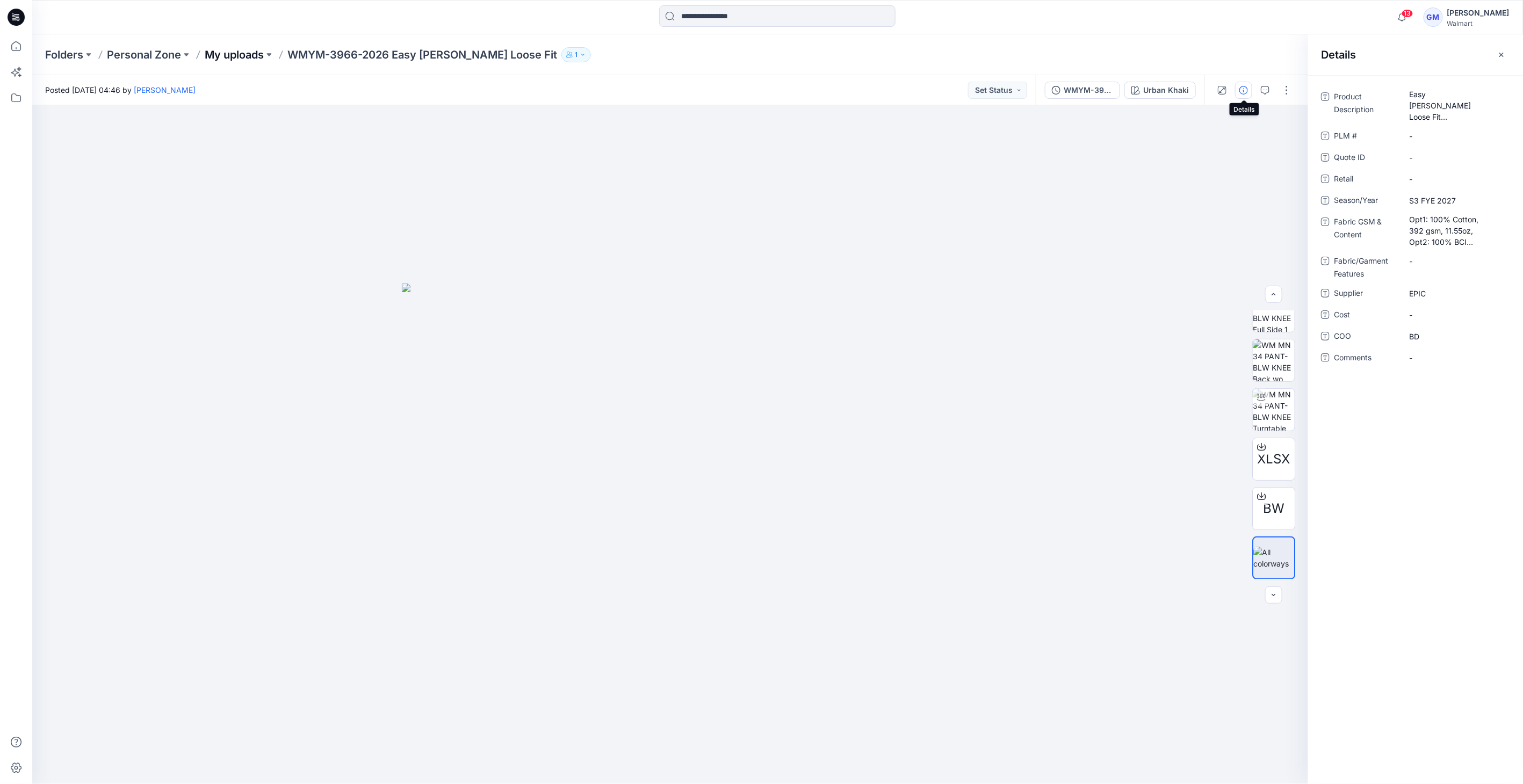
click at [230, 51] on p "My uploads" at bounding box center [234, 54] width 59 height 15
